Goal: Navigation & Orientation: Understand site structure

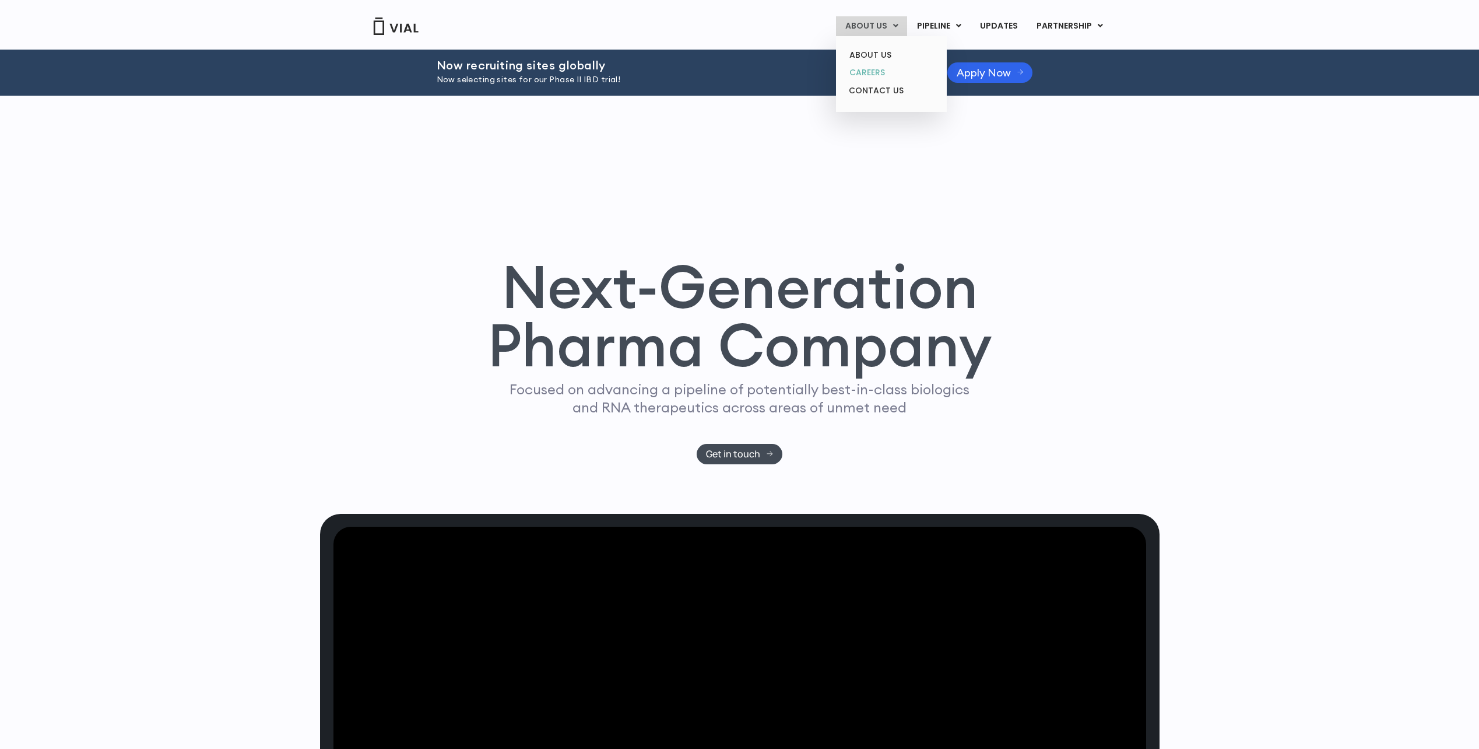
click at [866, 73] on link "CAREERS" at bounding box center [891, 73] width 102 height 18
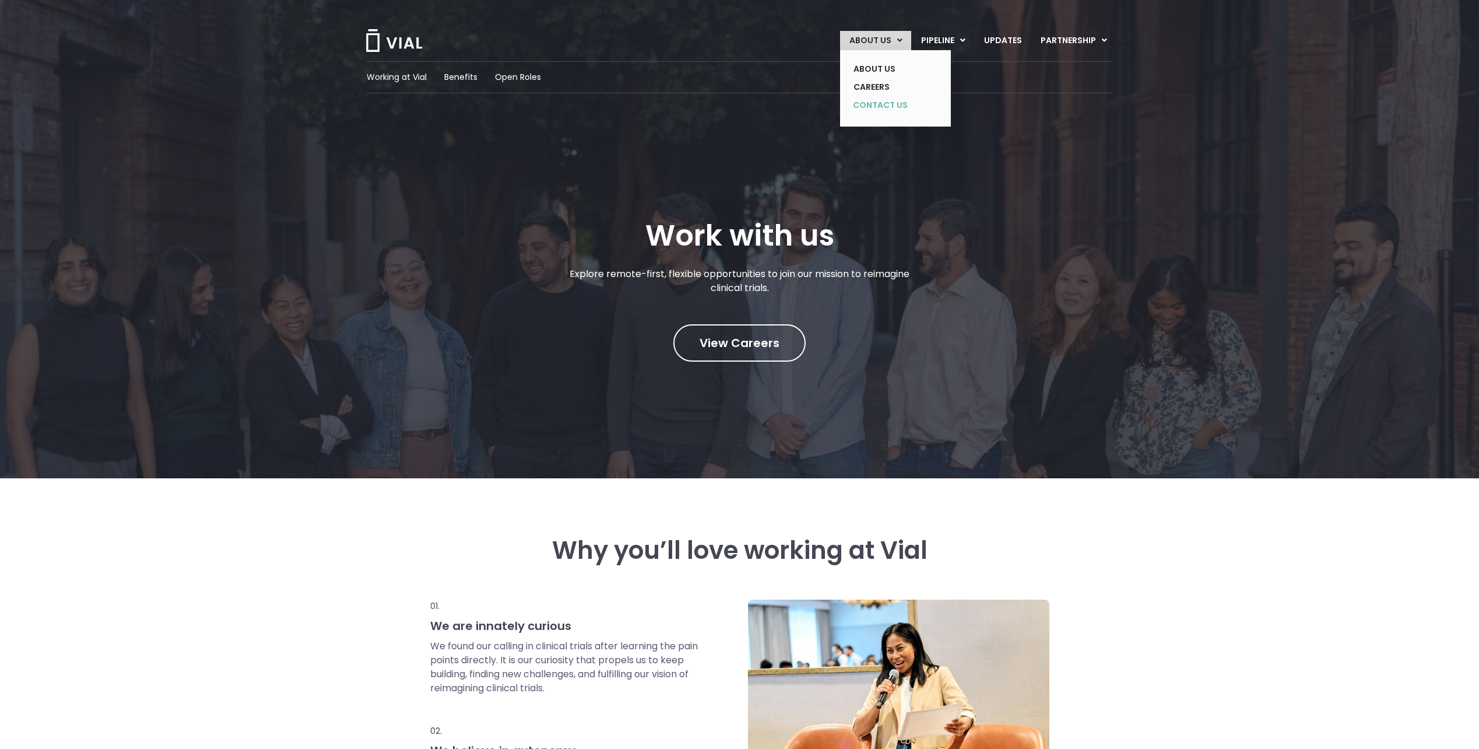
click at [884, 106] on link "CONTACT US" at bounding box center [886, 105] width 85 height 19
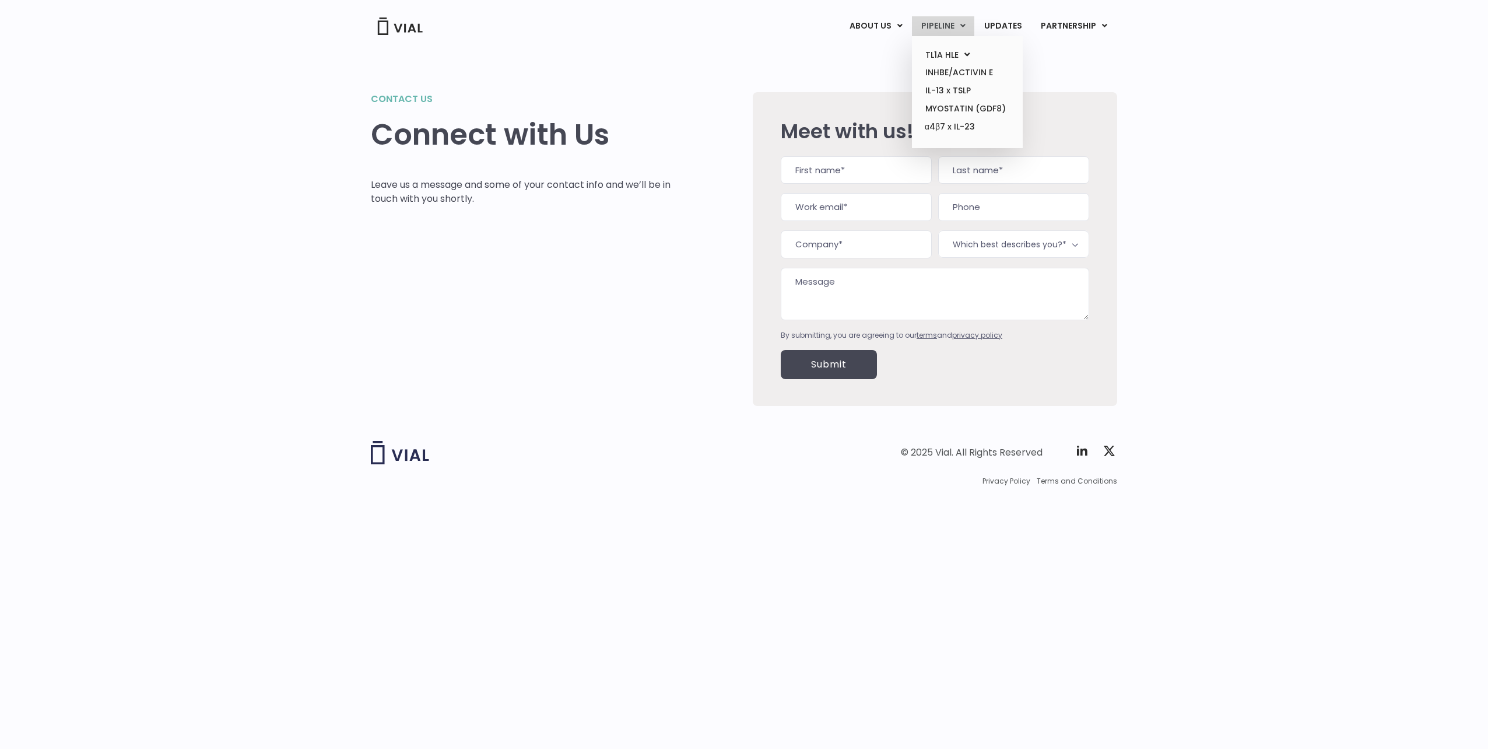
click at [950, 23] on link "PIPELINE" at bounding box center [943, 26] width 62 height 20
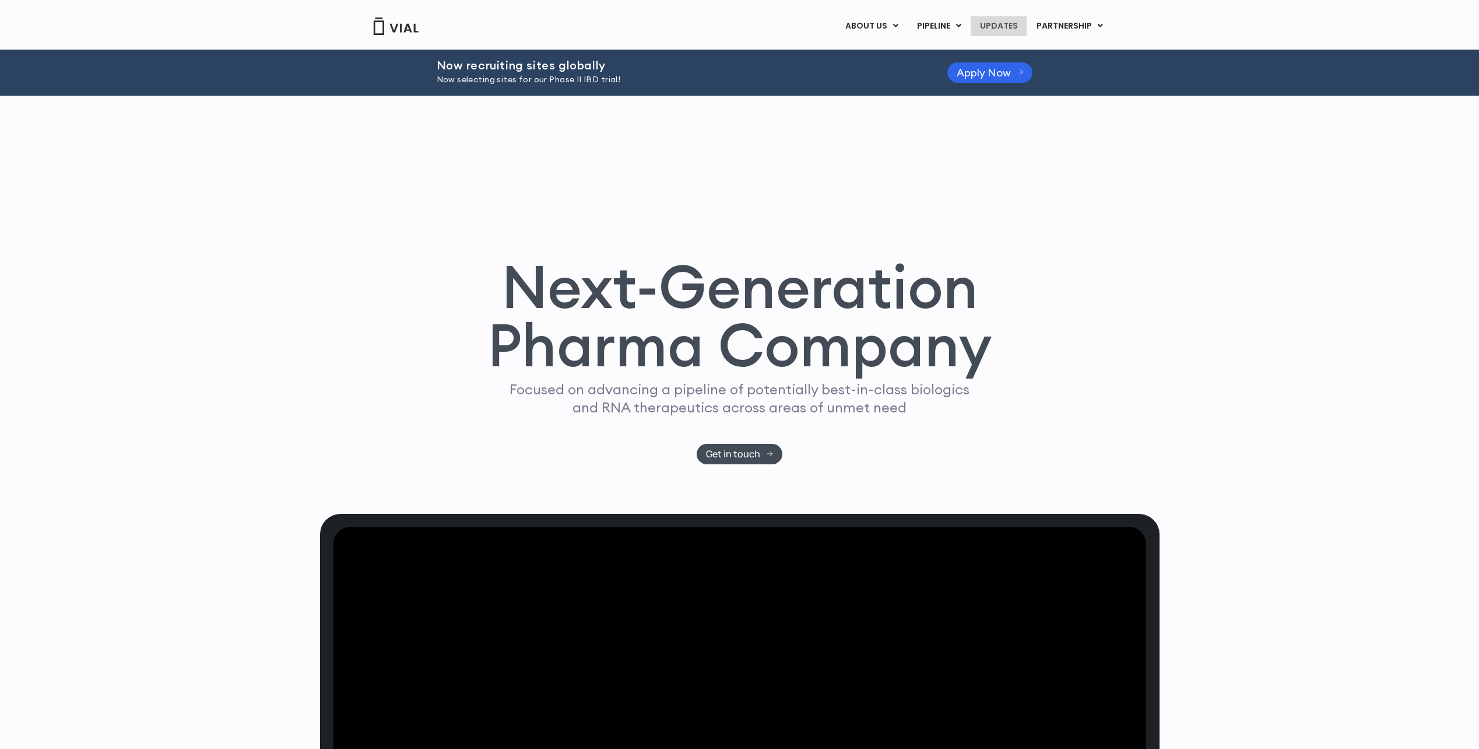
click at [1008, 32] on link "UPDATES" at bounding box center [999, 26] width 56 height 20
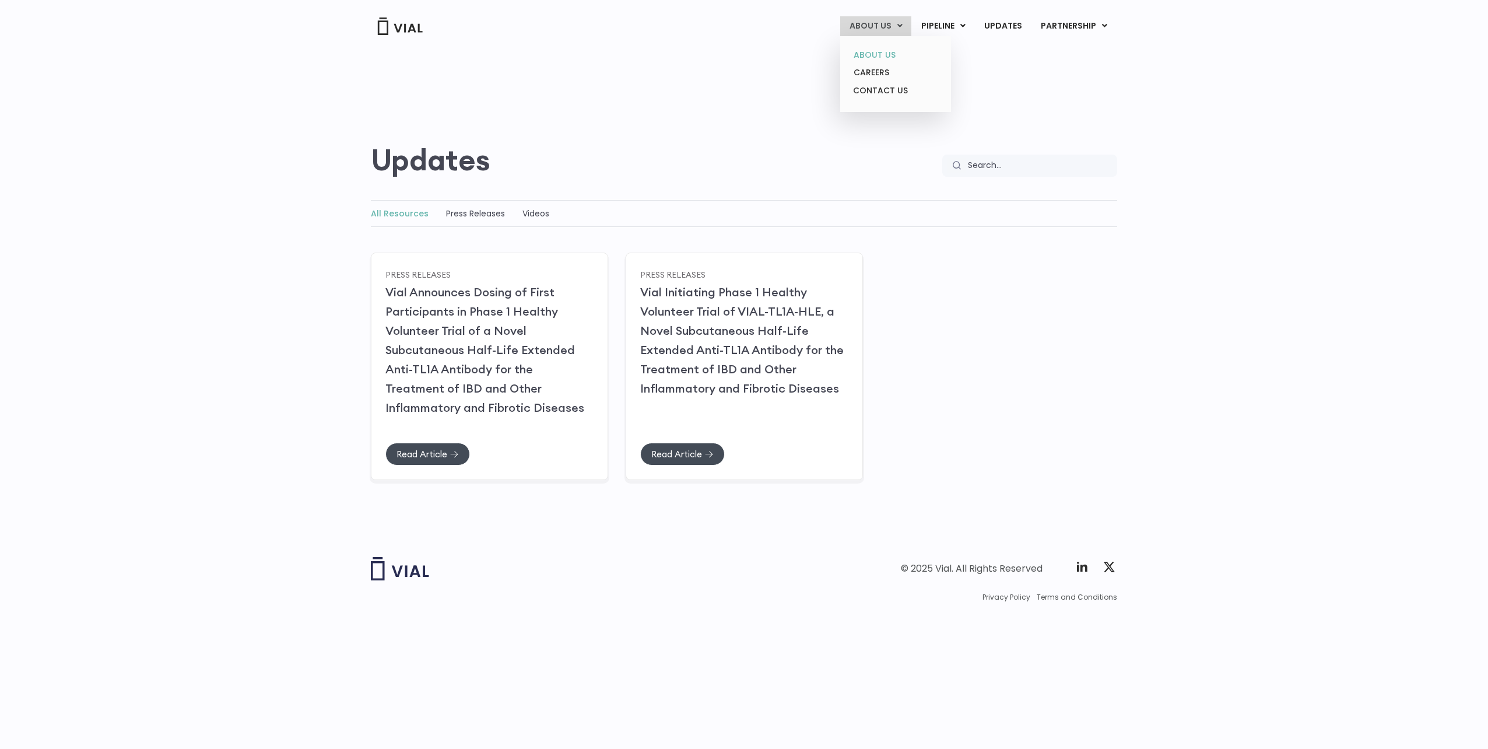
click at [886, 54] on link "ABOUT US" at bounding box center [895, 55] width 102 height 18
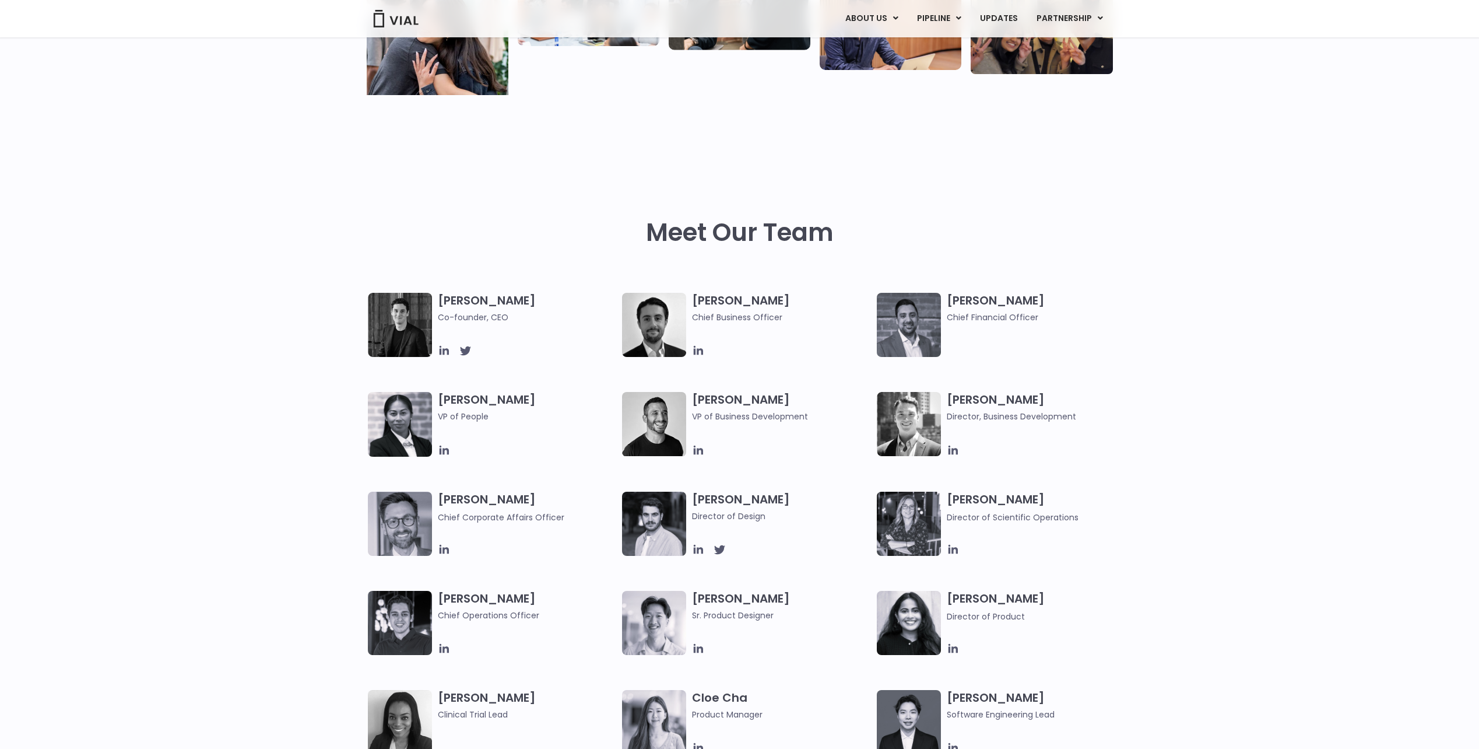
scroll to position [408, 0]
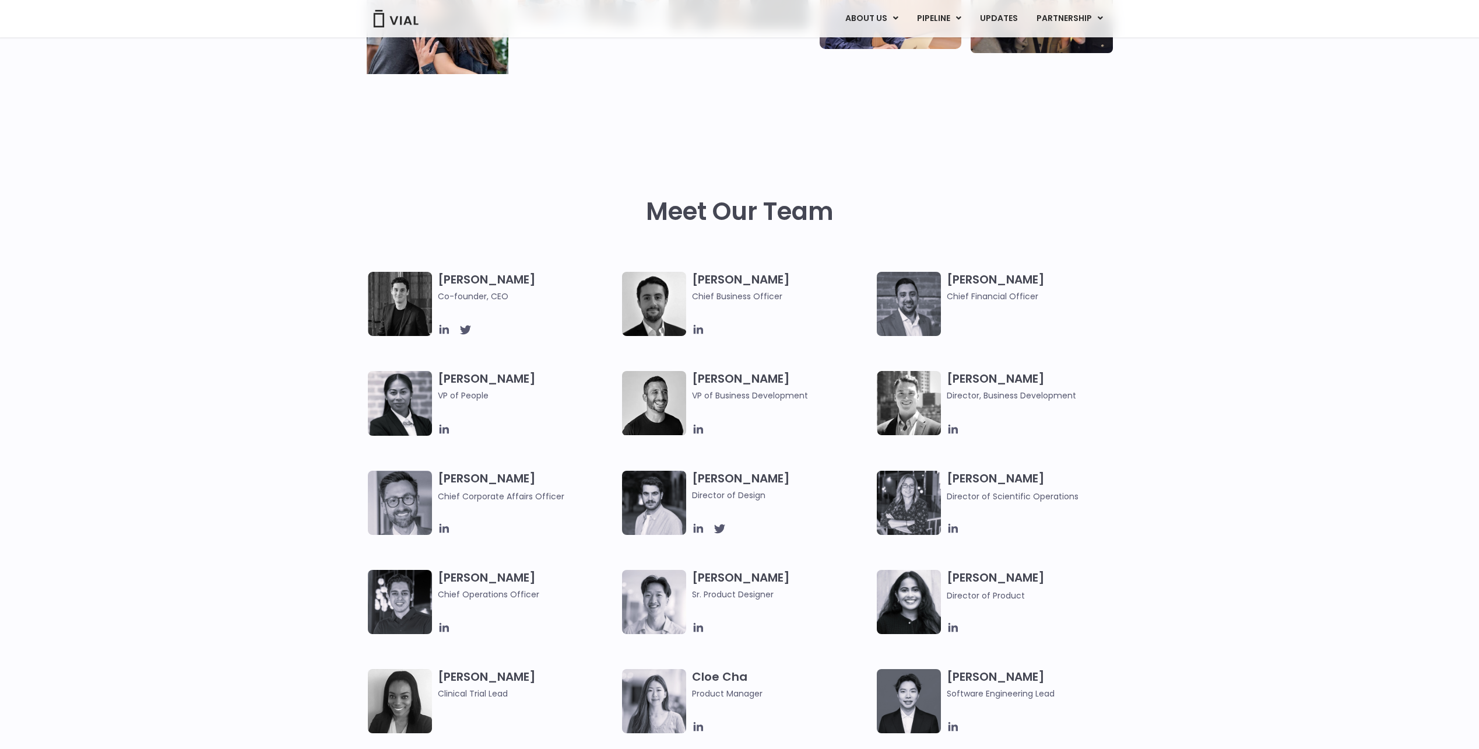
click at [401, 289] on img at bounding box center [400, 304] width 64 height 64
click at [468, 294] on span "Co-founder, CEO" at bounding box center [527, 296] width 179 height 13
click at [468, 279] on h3 "Simon Burns Co-founder, CEO" at bounding box center [527, 287] width 179 height 31
click at [444, 331] on icon at bounding box center [443, 329] width 9 height 9
click at [953, 530] on icon at bounding box center [953, 528] width 9 height 9
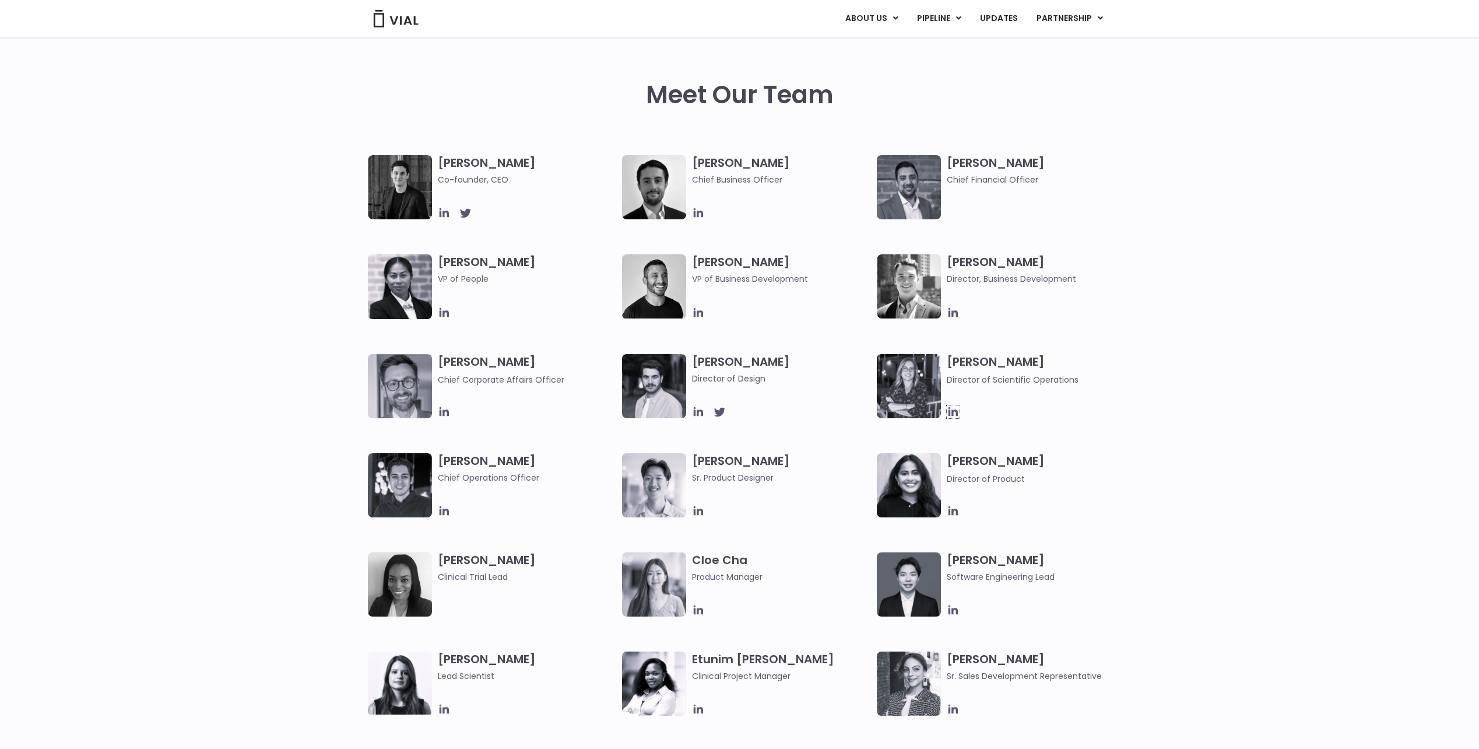
scroll to position [641, 0]
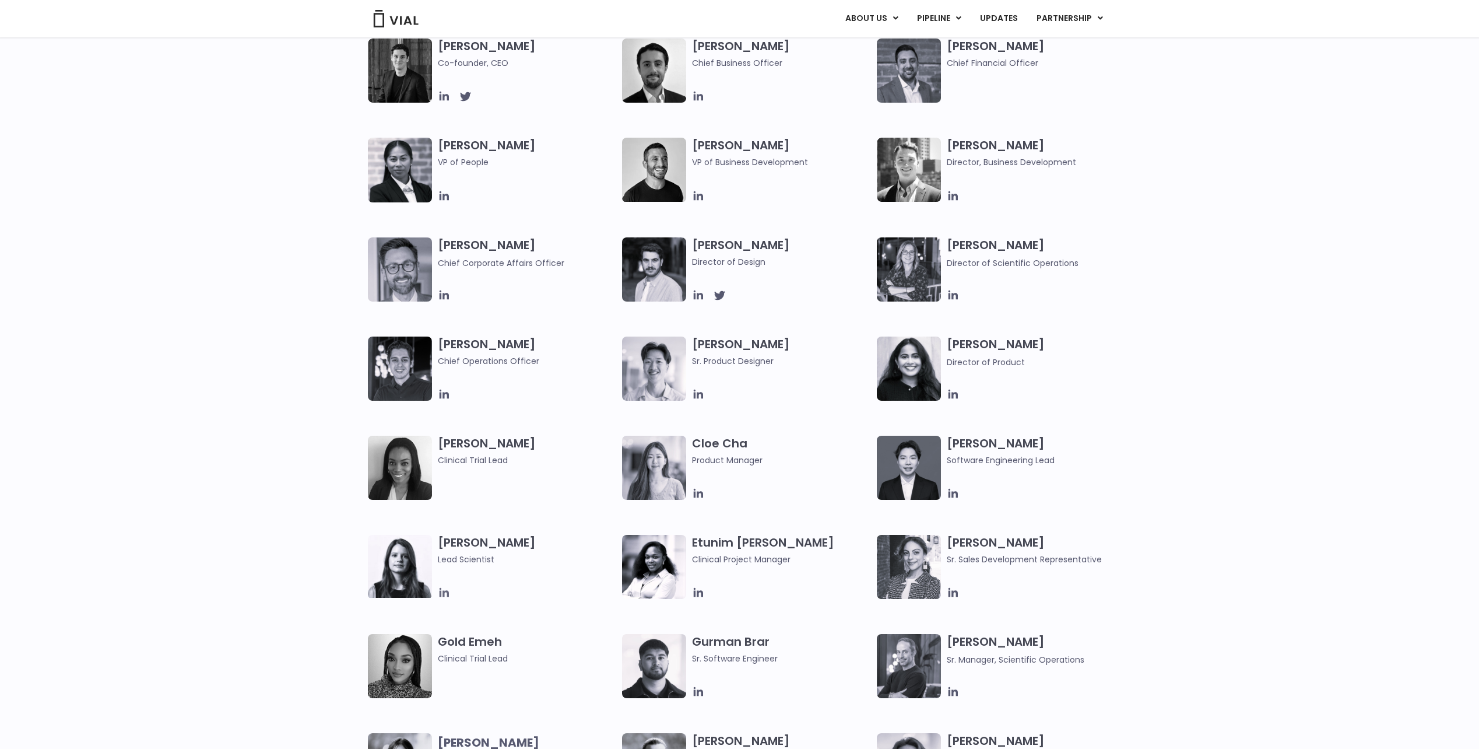
click at [445, 598] on icon at bounding box center [444, 592] width 13 height 13
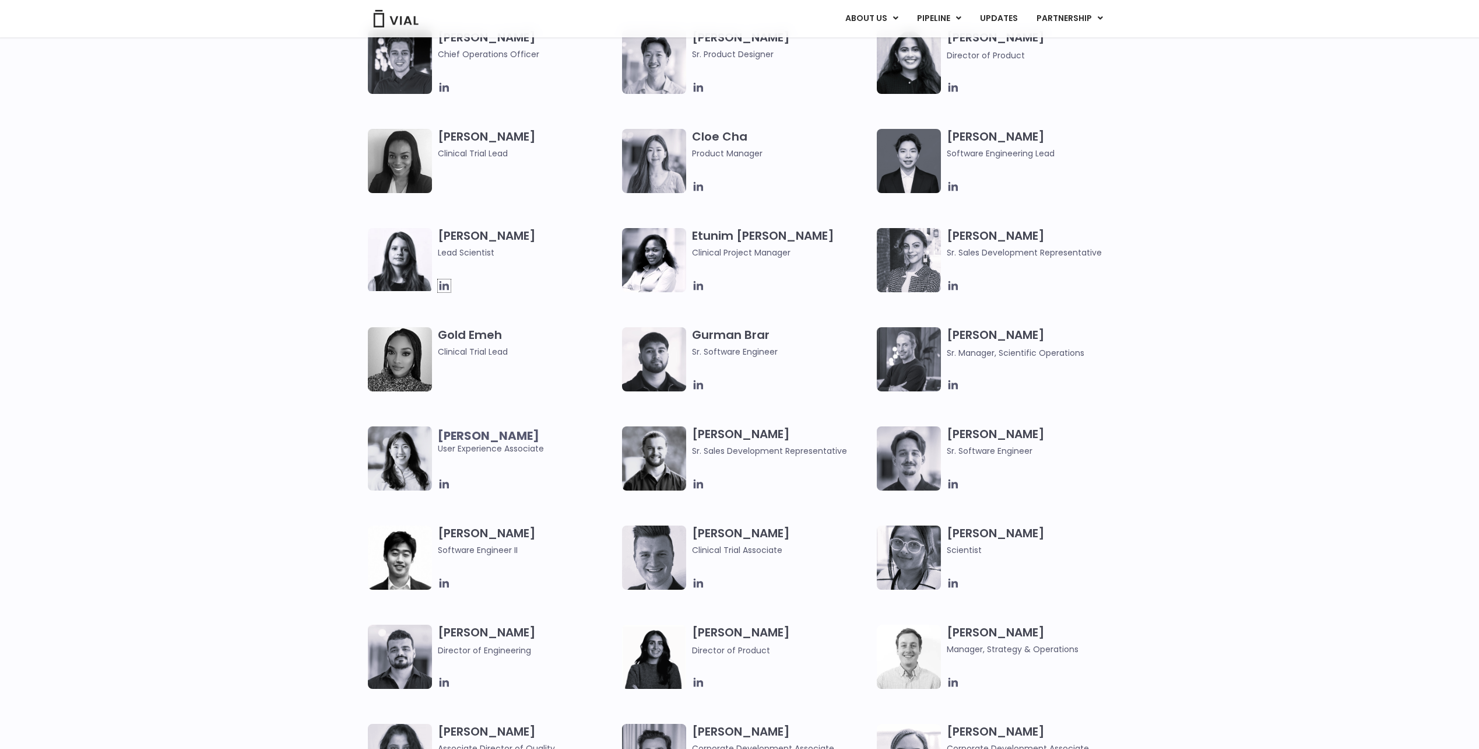
scroll to position [1050, 0]
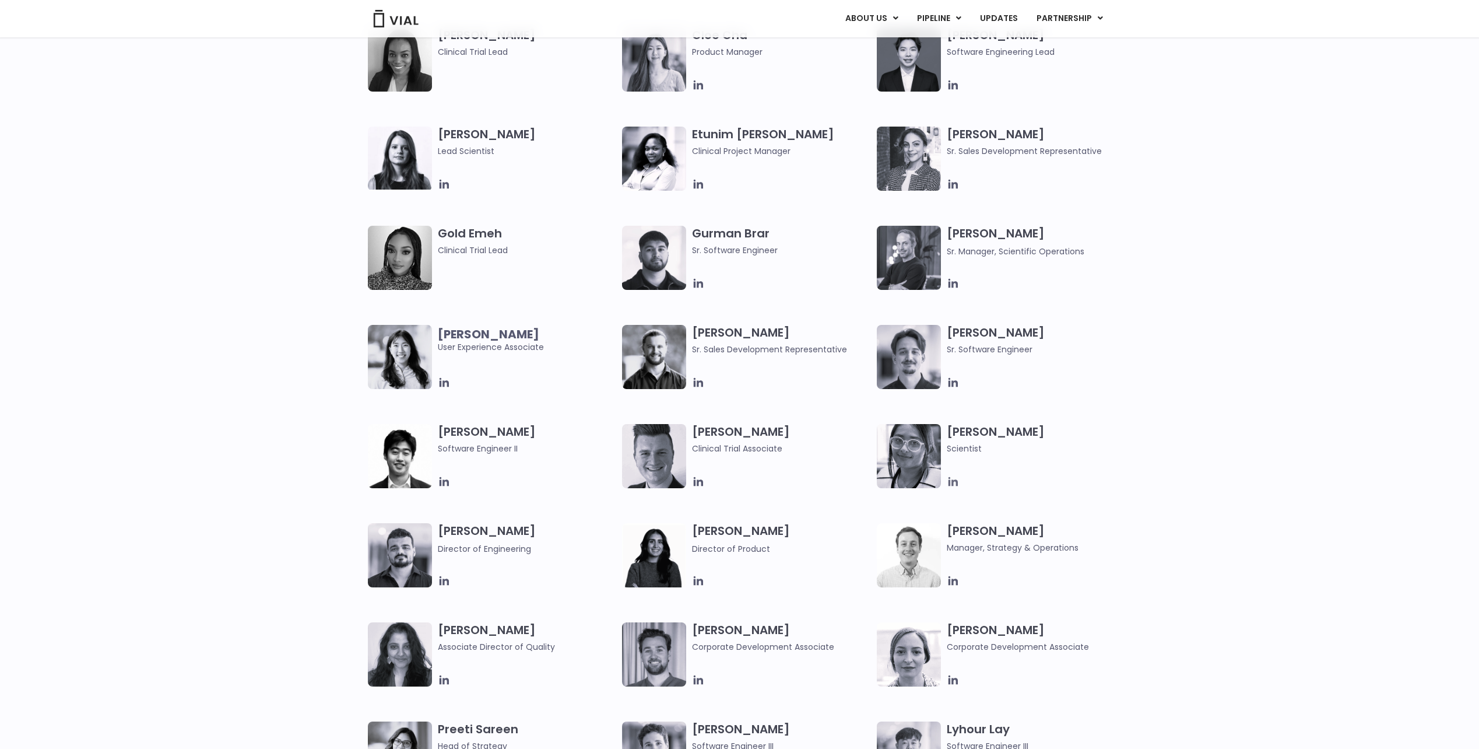
click at [952, 482] on icon at bounding box center [953, 481] width 9 height 9
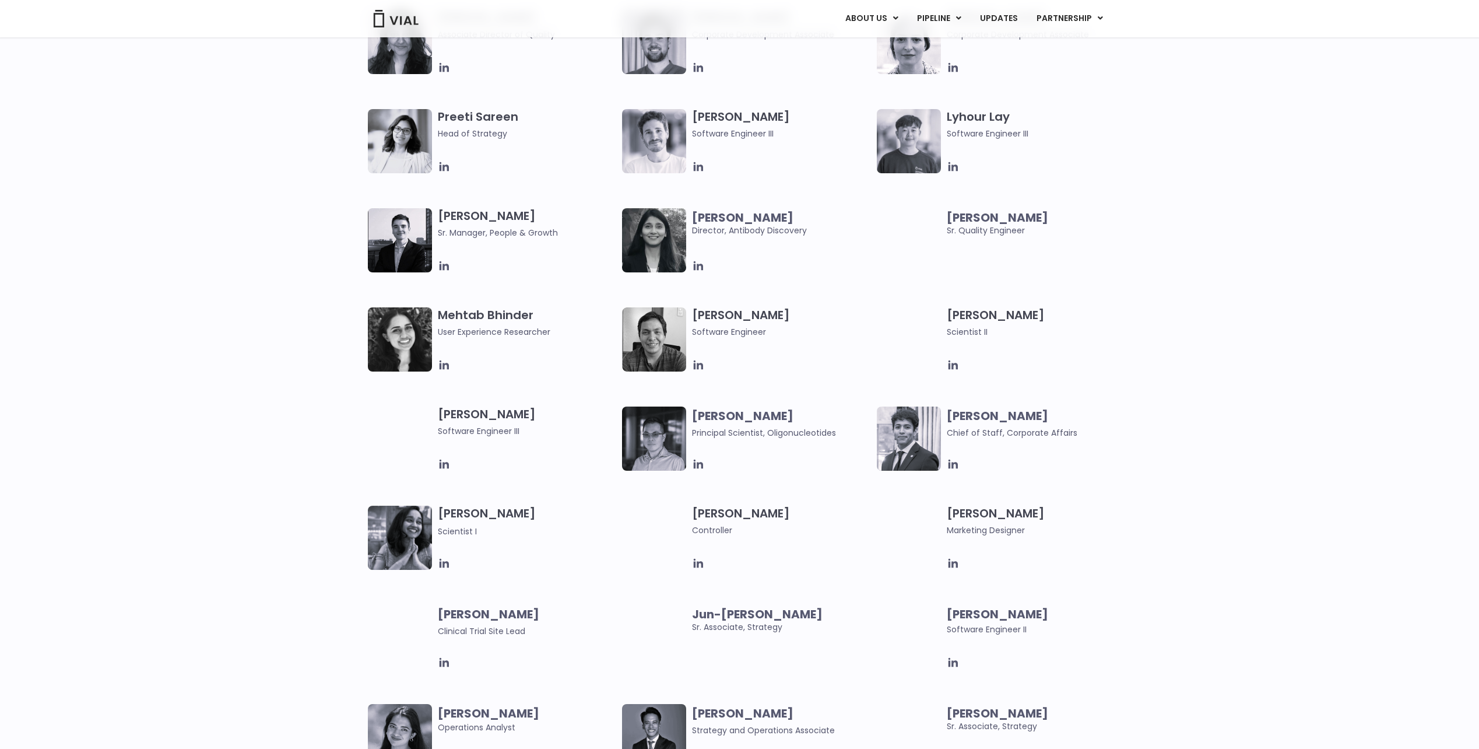
scroll to position [1661, 0]
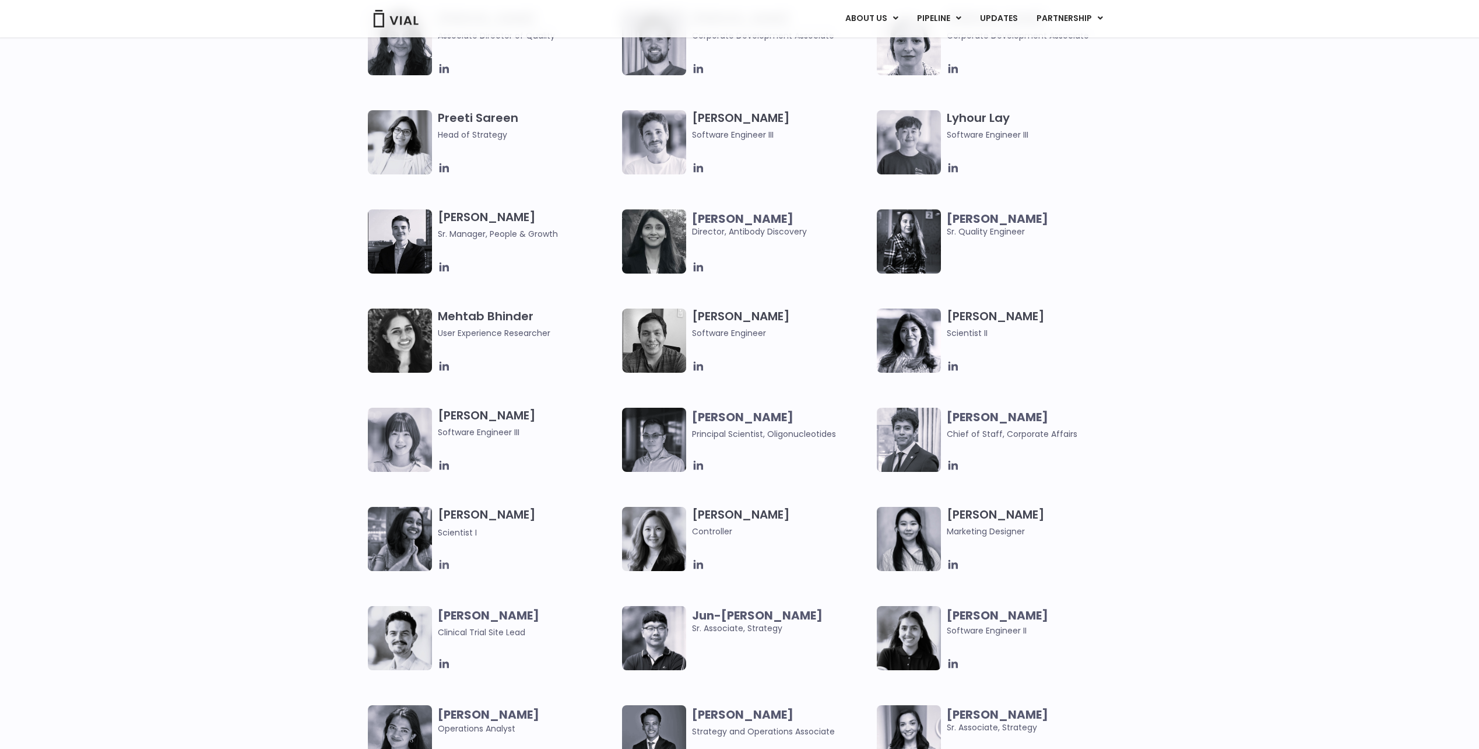
click at [447, 570] on icon at bounding box center [444, 564] width 13 height 13
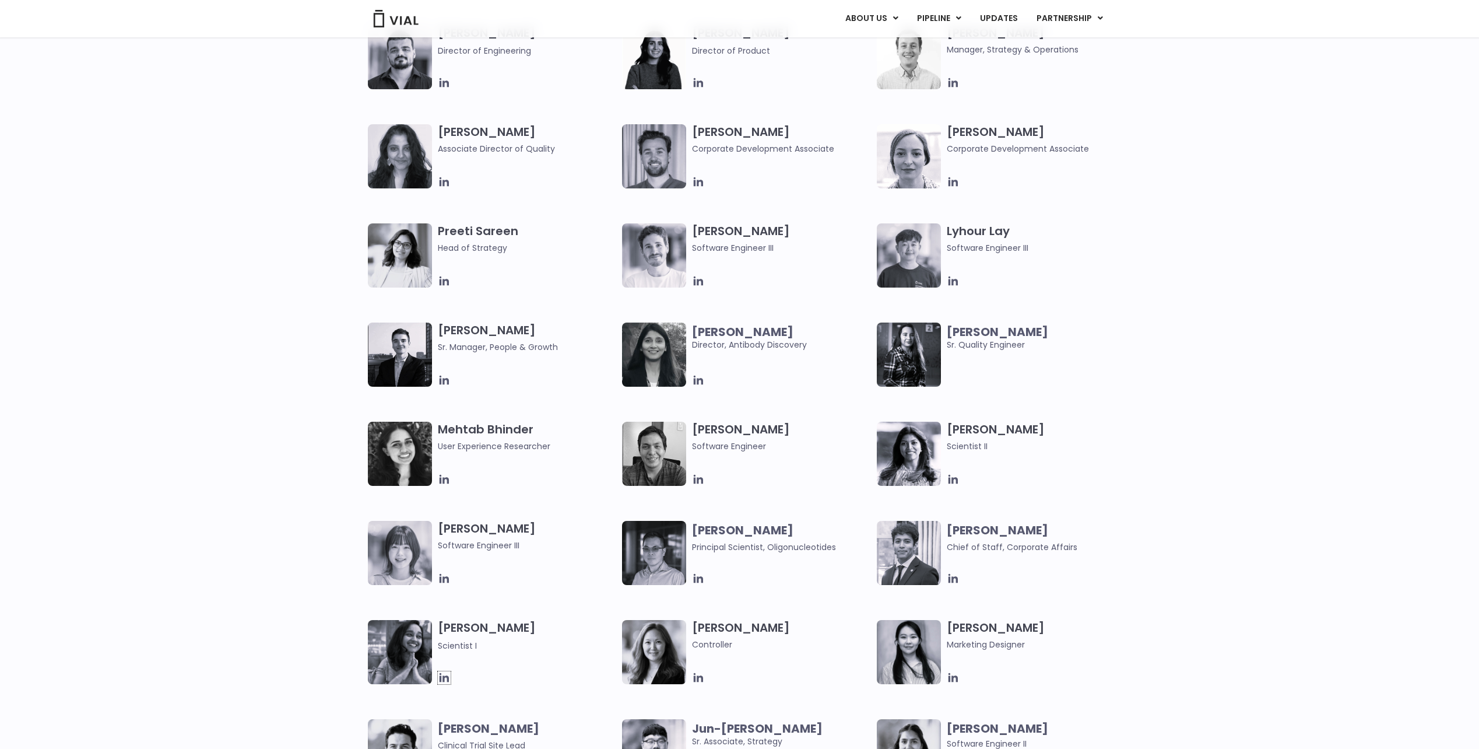
scroll to position [1544, 0]
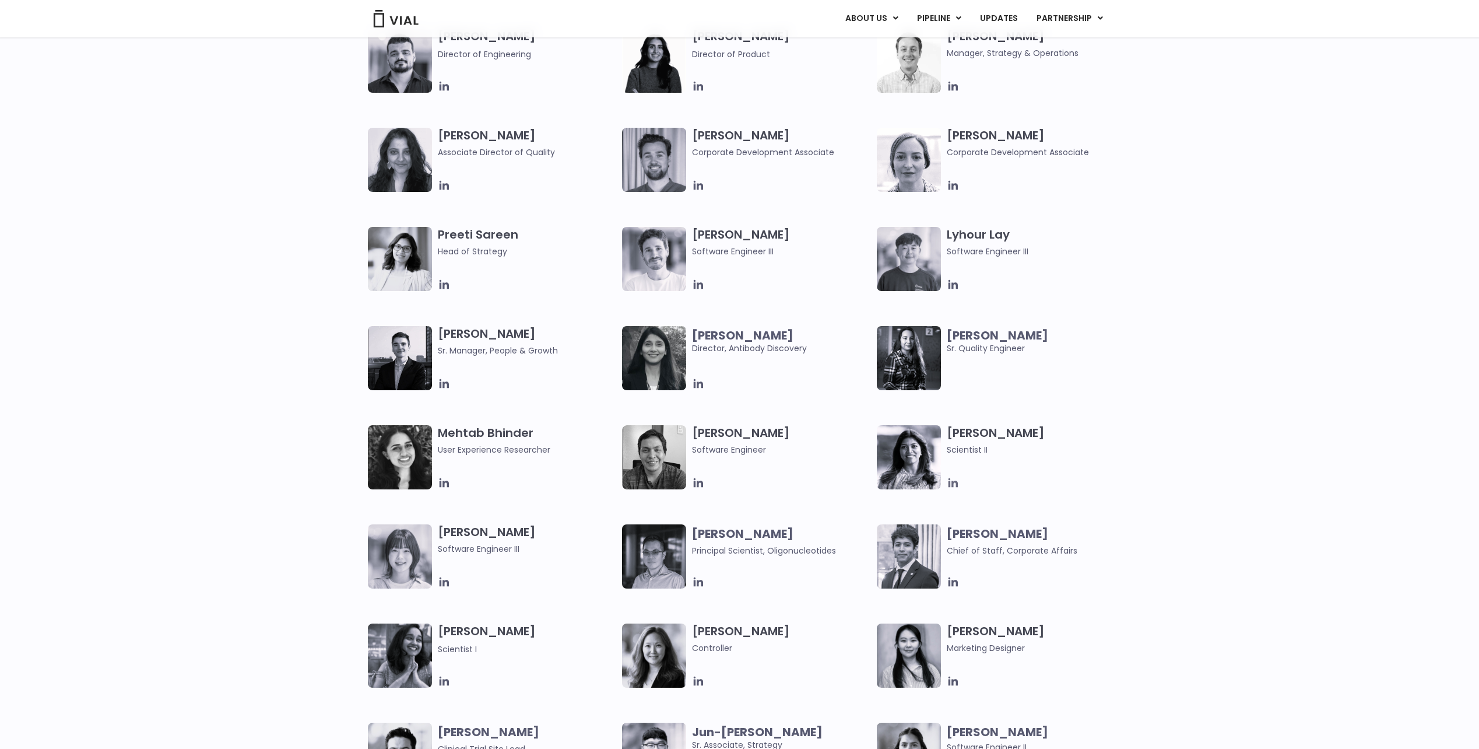
click at [954, 482] on icon at bounding box center [953, 482] width 9 height 9
click at [440, 285] on icon at bounding box center [443, 284] width 9 height 9
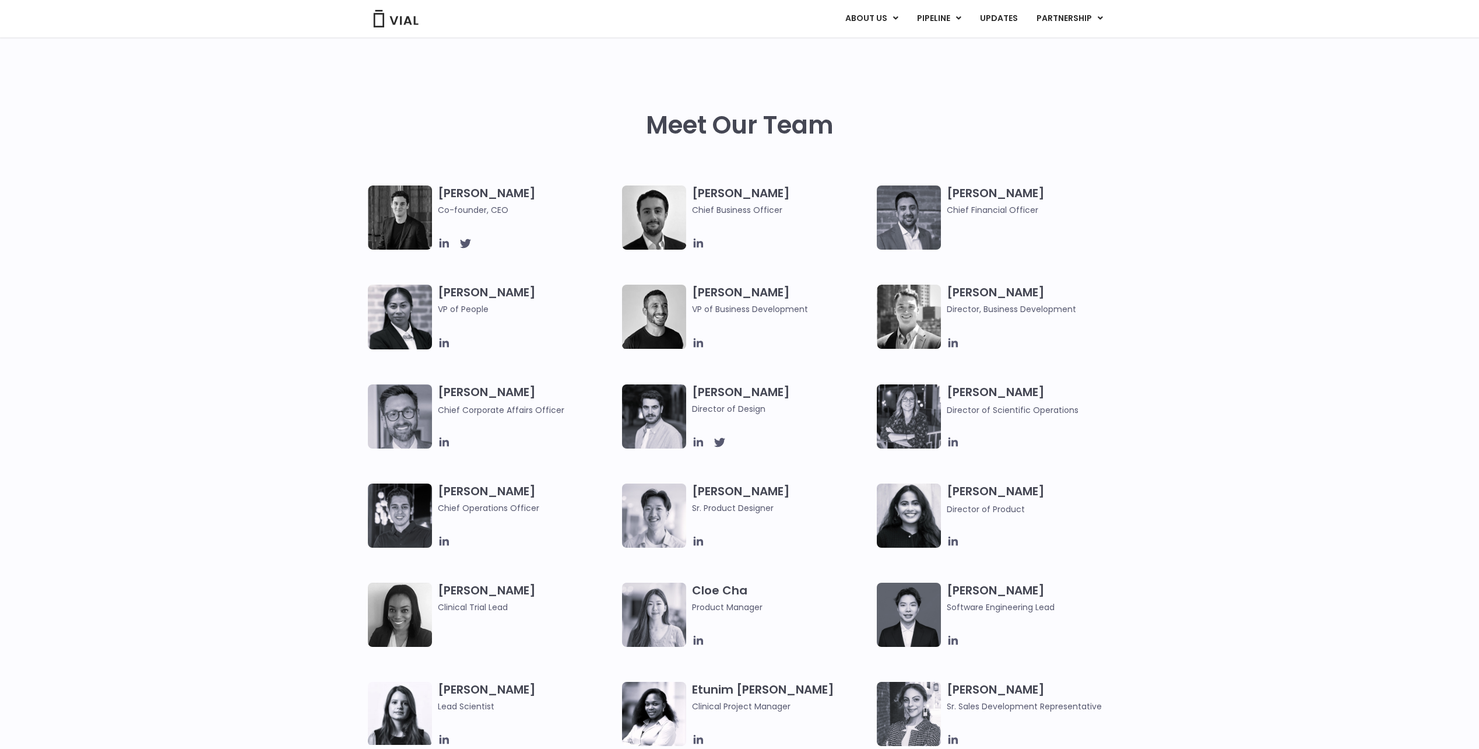
scroll to position [525, 0]
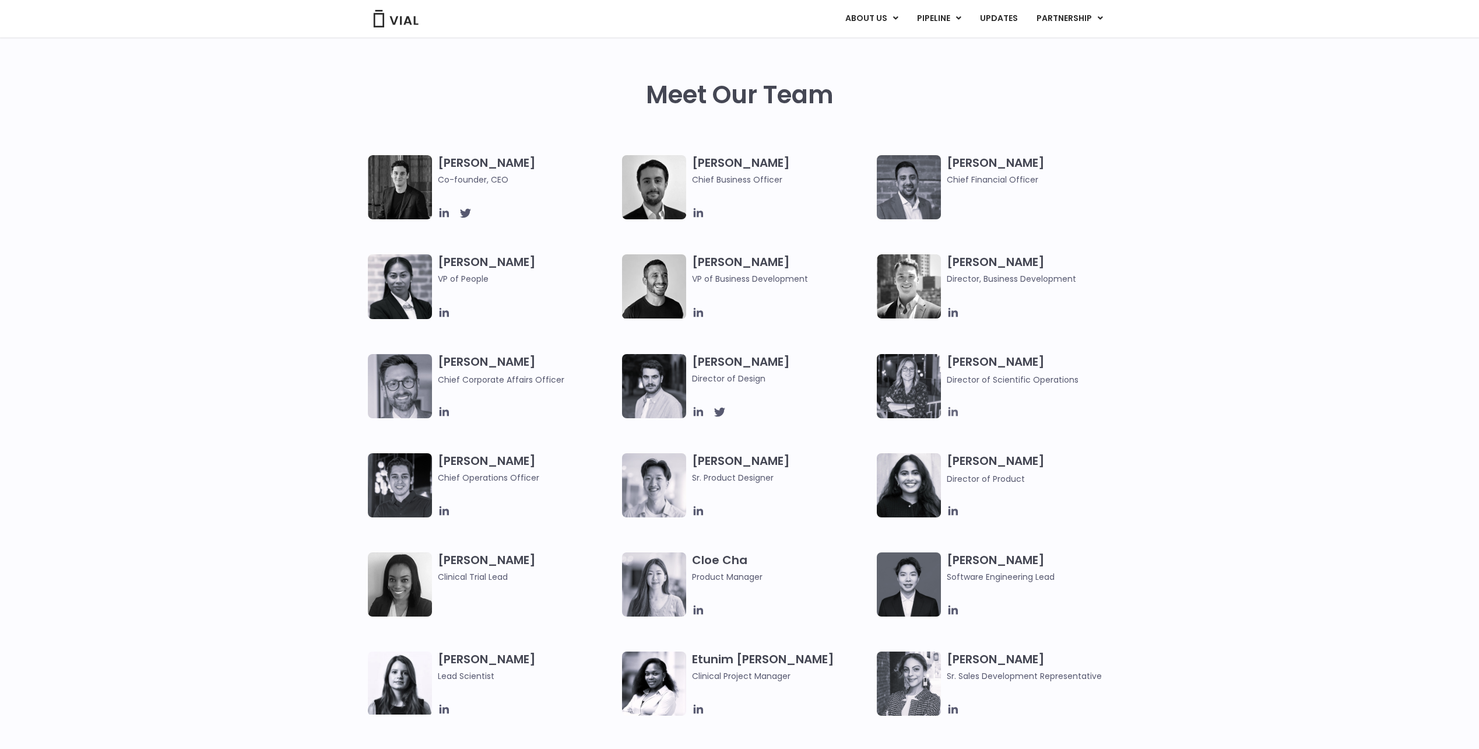
click at [950, 410] on icon at bounding box center [953, 411] width 9 height 9
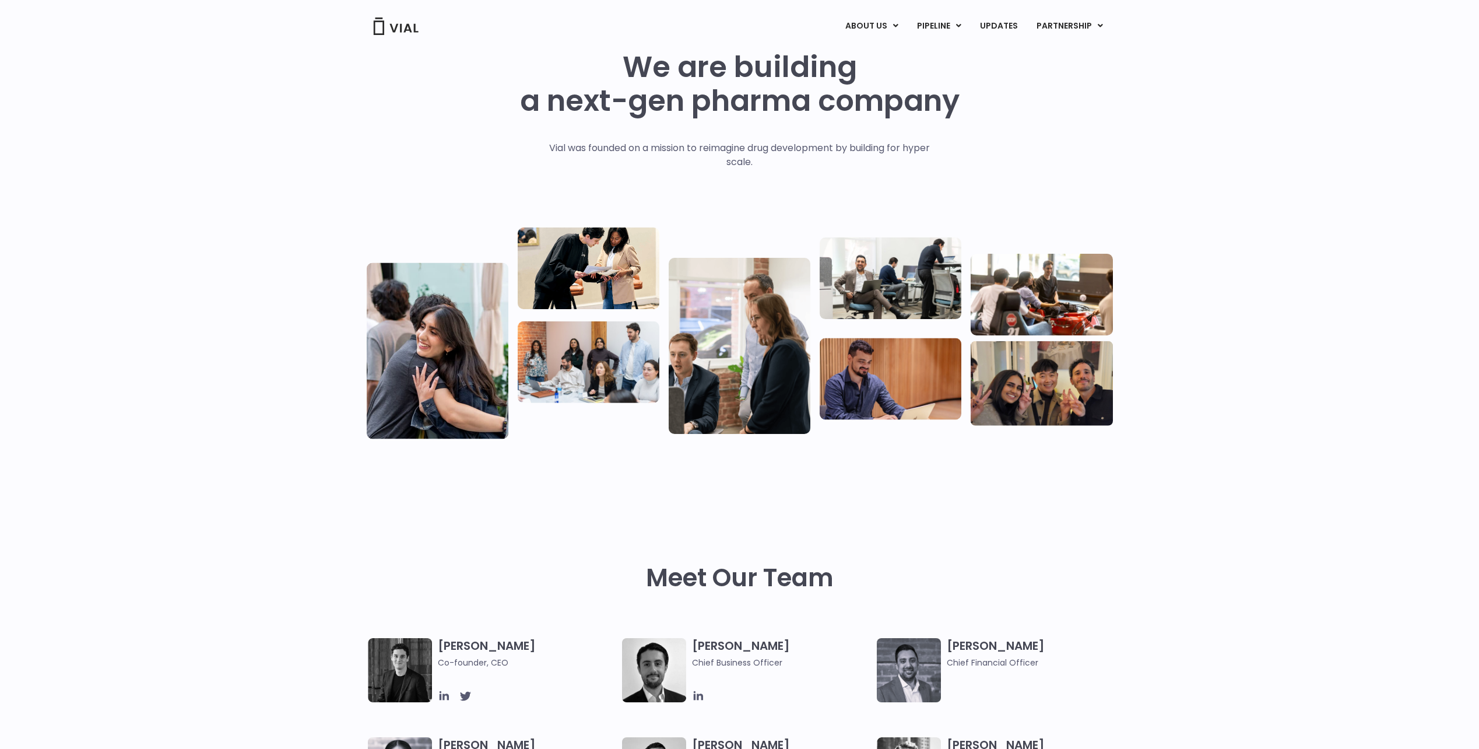
scroll to position [0, 0]
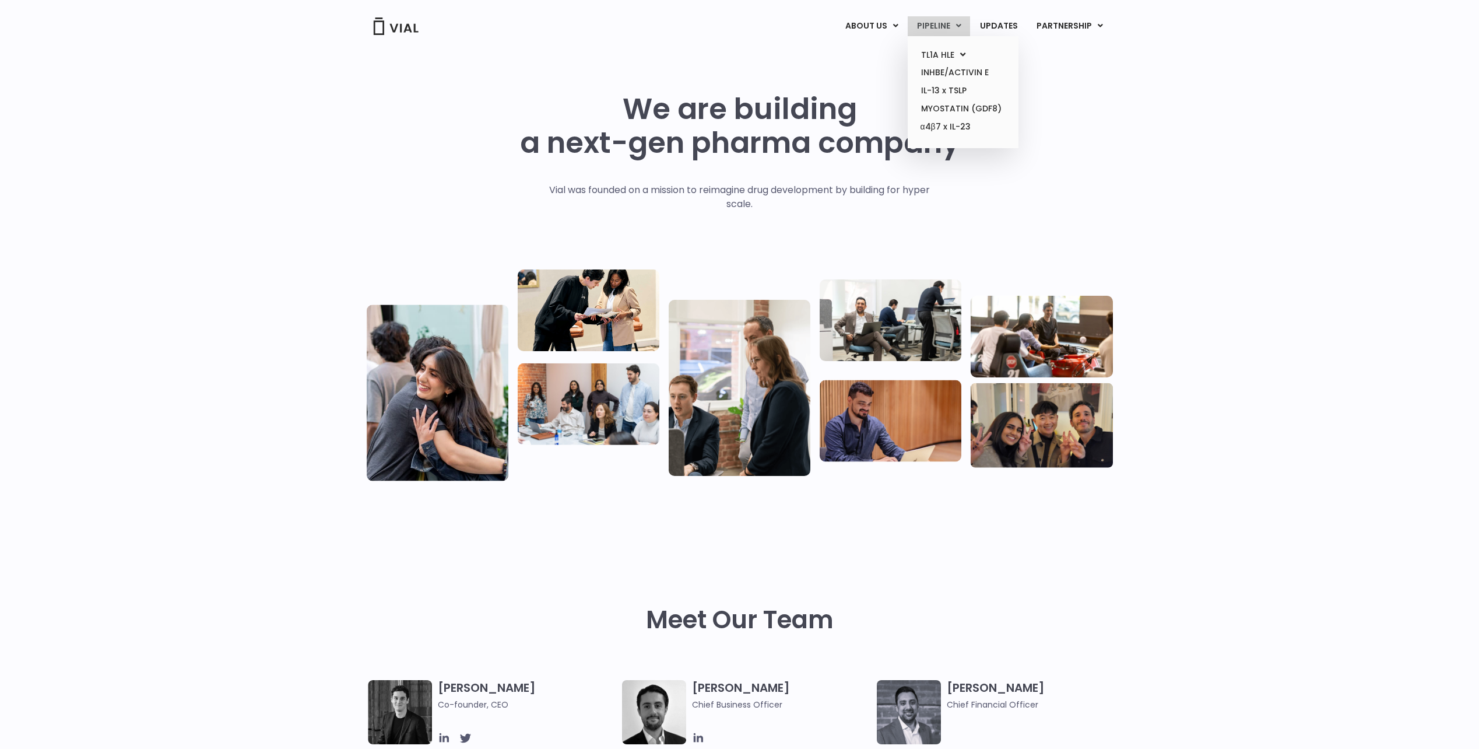
click at [948, 26] on link "PIPELINE" at bounding box center [939, 26] width 62 height 20
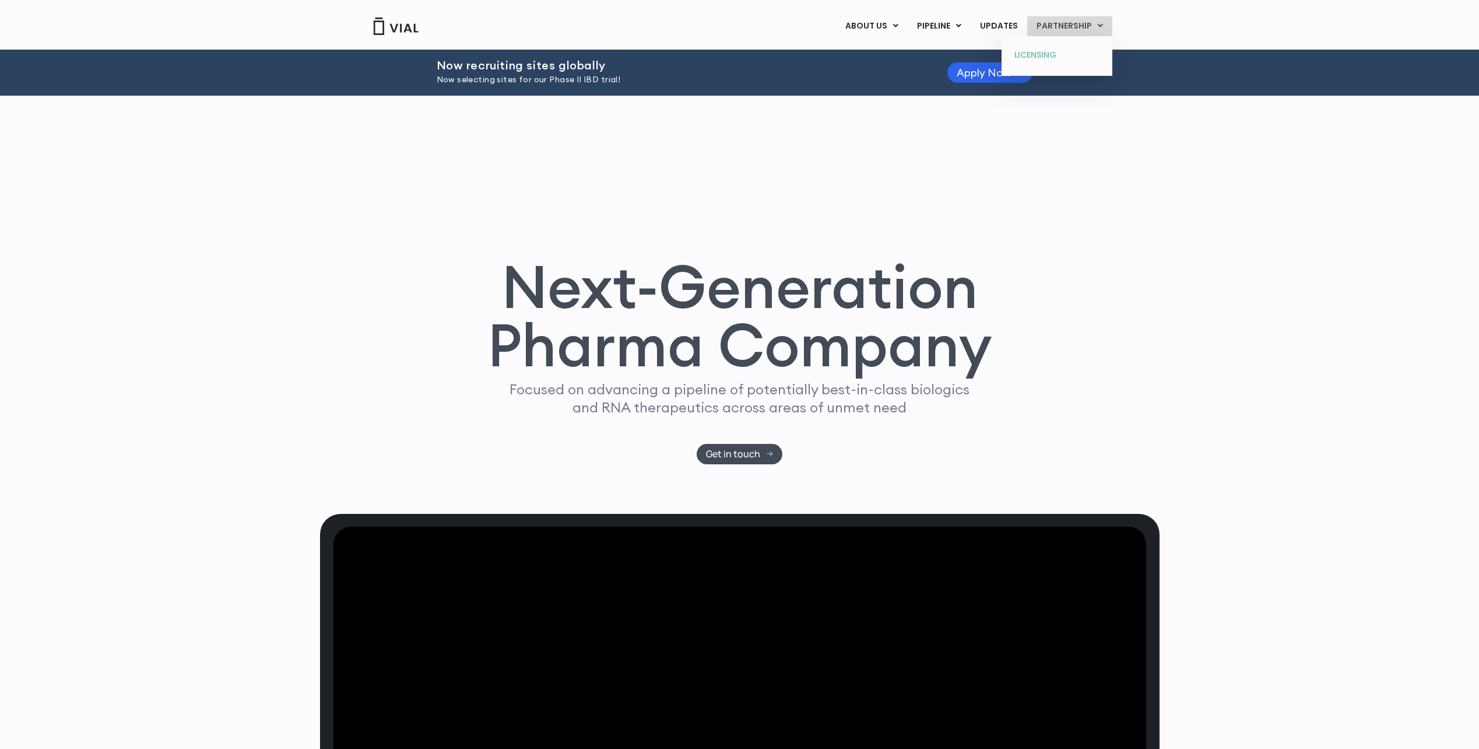
click at [1048, 48] on link "LICENSING" at bounding box center [1057, 55] width 102 height 19
